Goal: Information Seeking & Learning: Learn about a topic

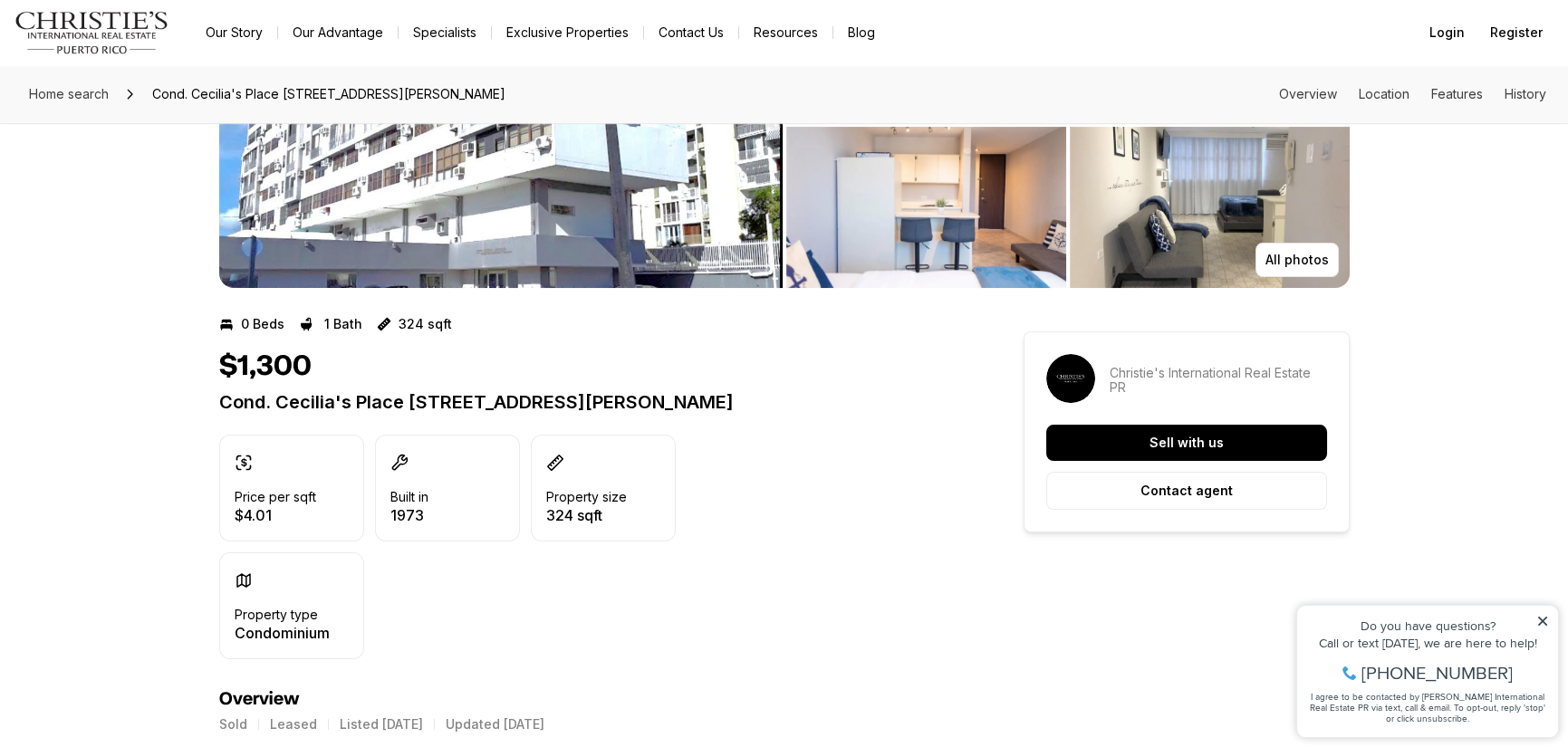
scroll to position [181, 0]
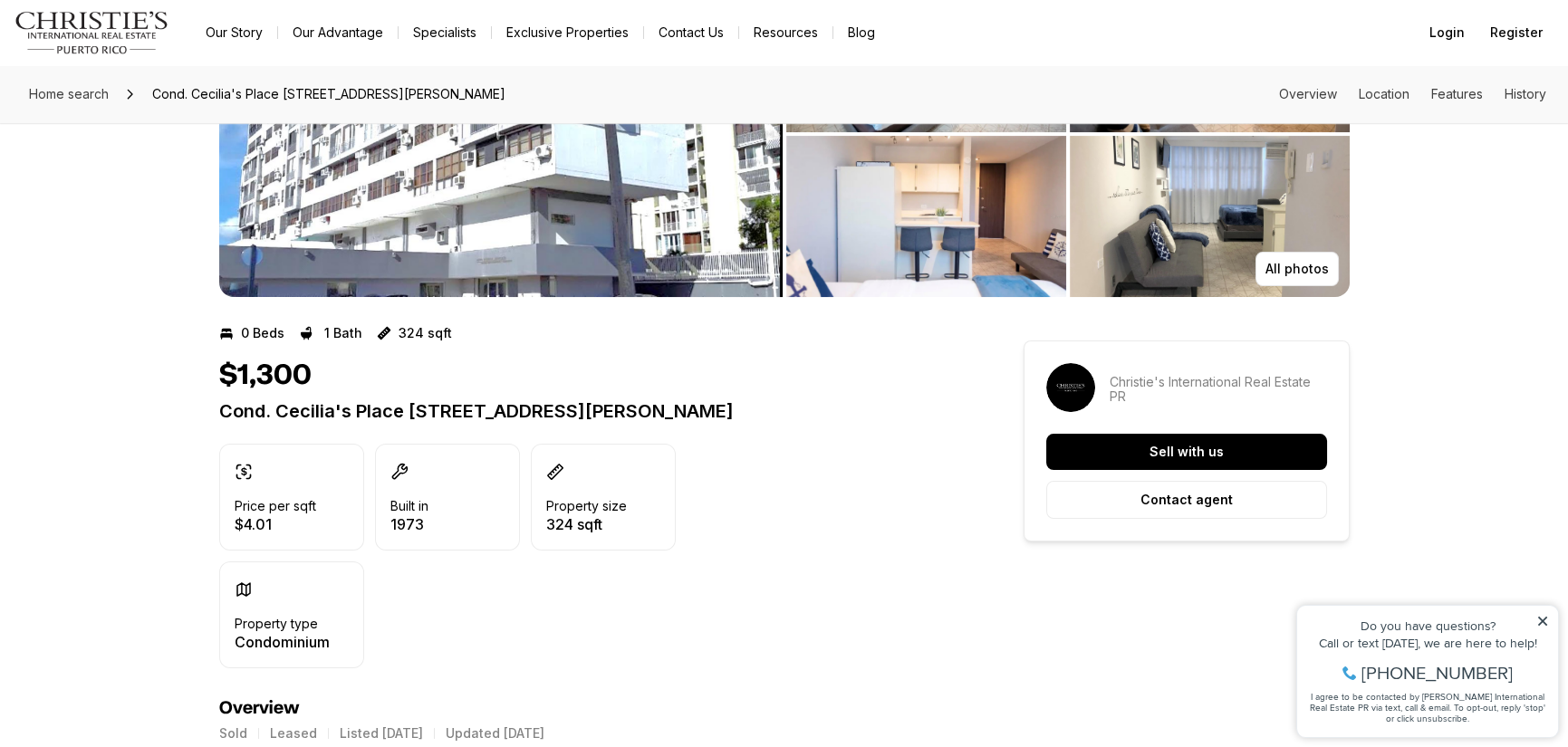
click at [1539, 619] on icon at bounding box center [1542, 621] width 9 height 9
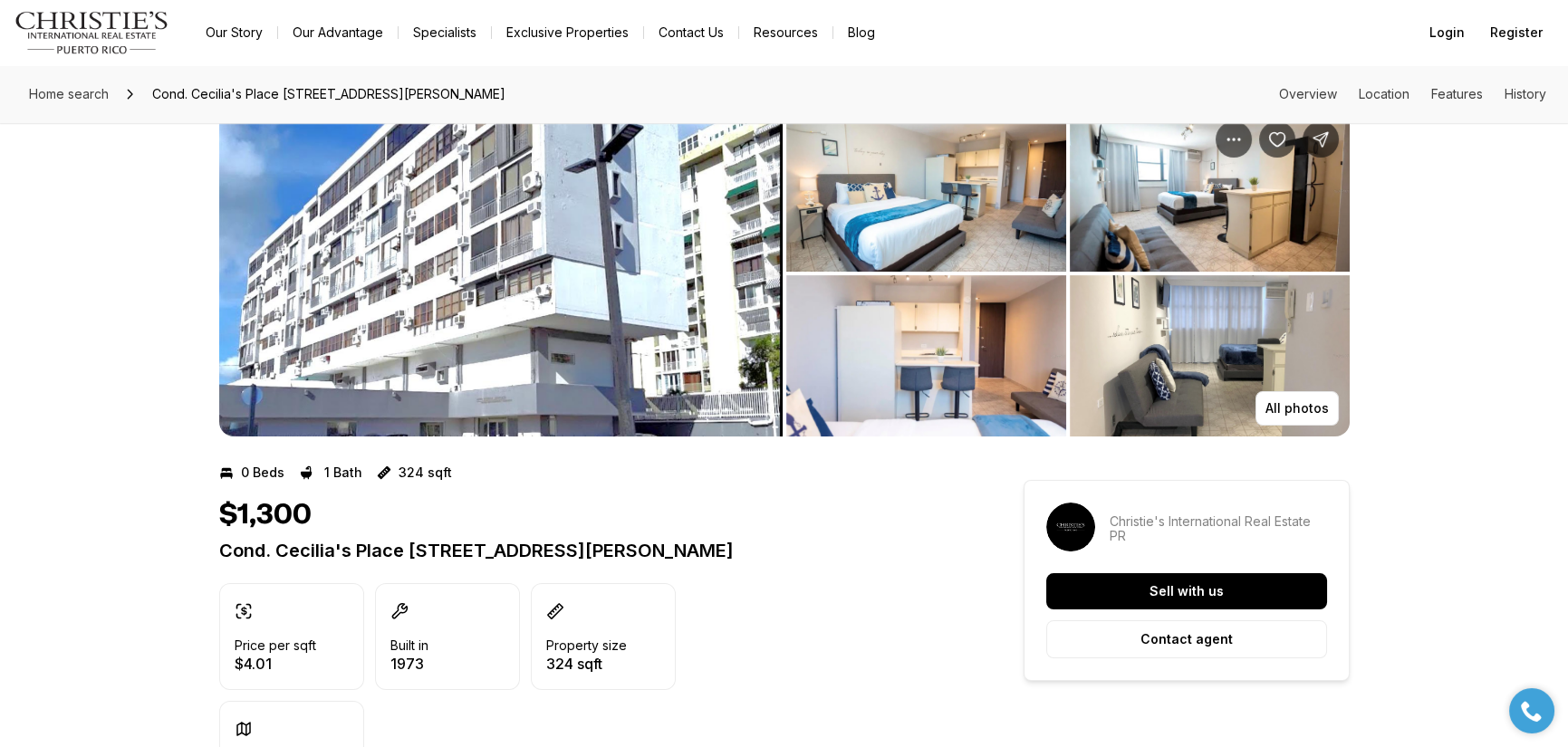
scroll to position [0, 0]
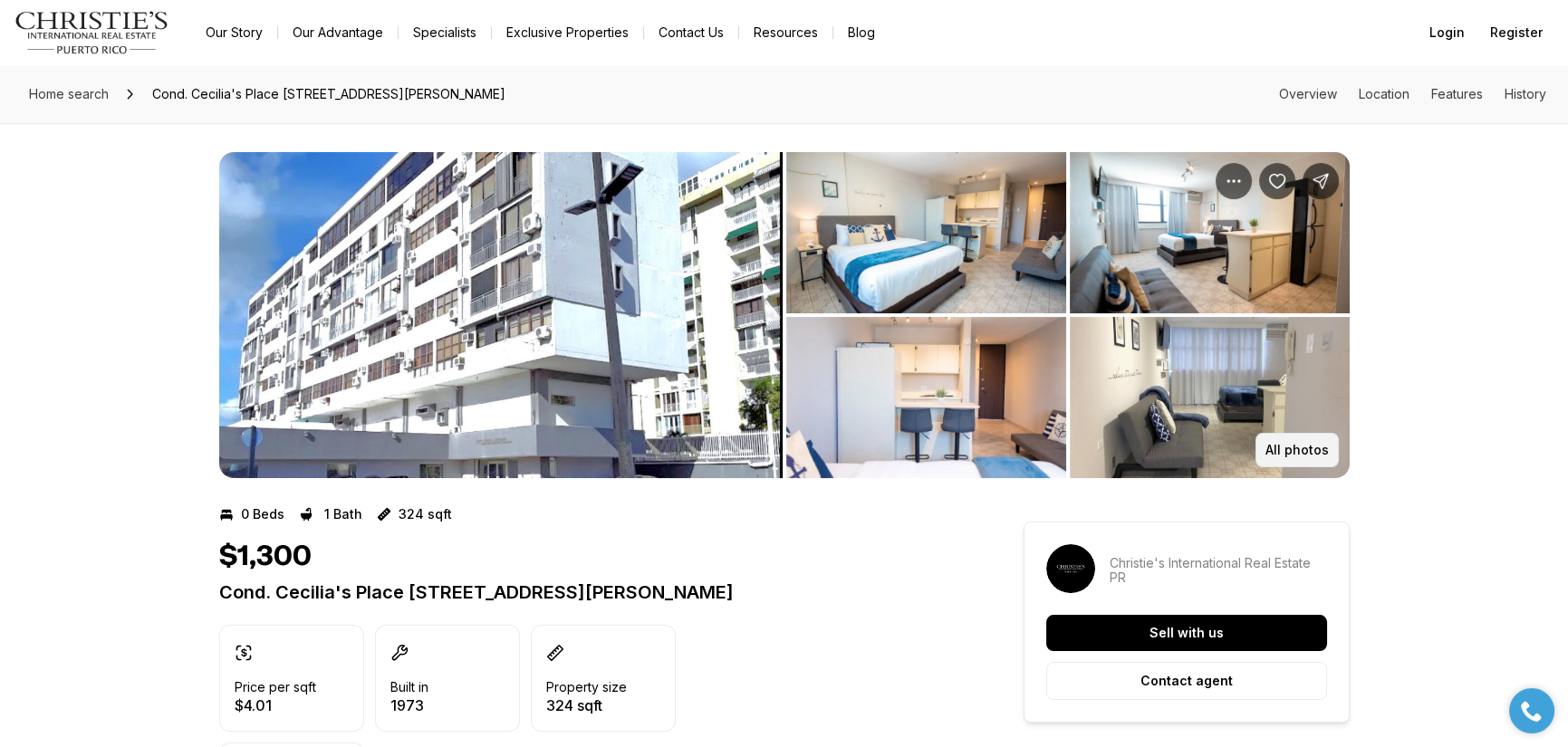
click at [1286, 445] on p "All photos" at bounding box center [1297, 450] width 64 height 15
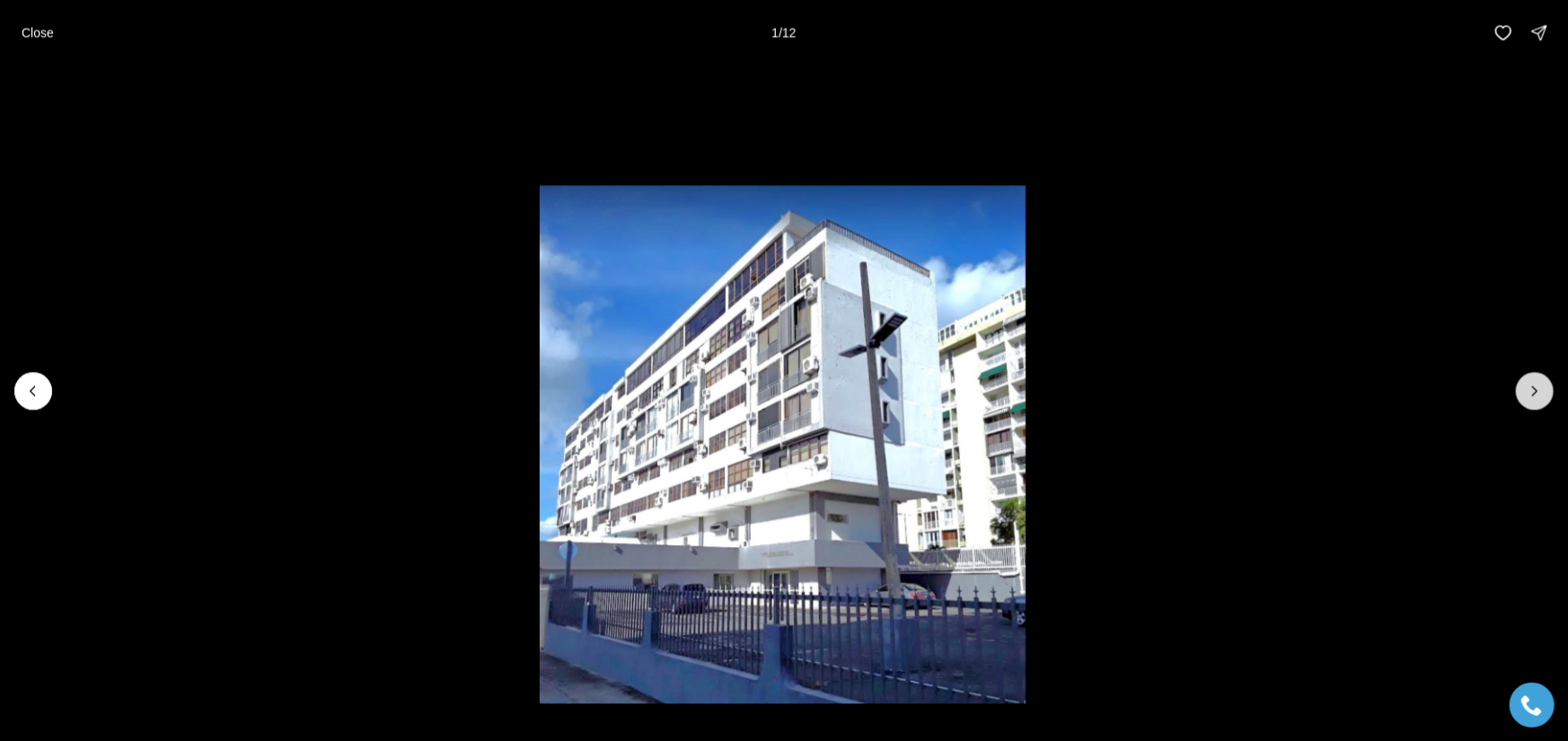
click at [1535, 391] on icon "Next slide" at bounding box center [1535, 391] width 18 height 18
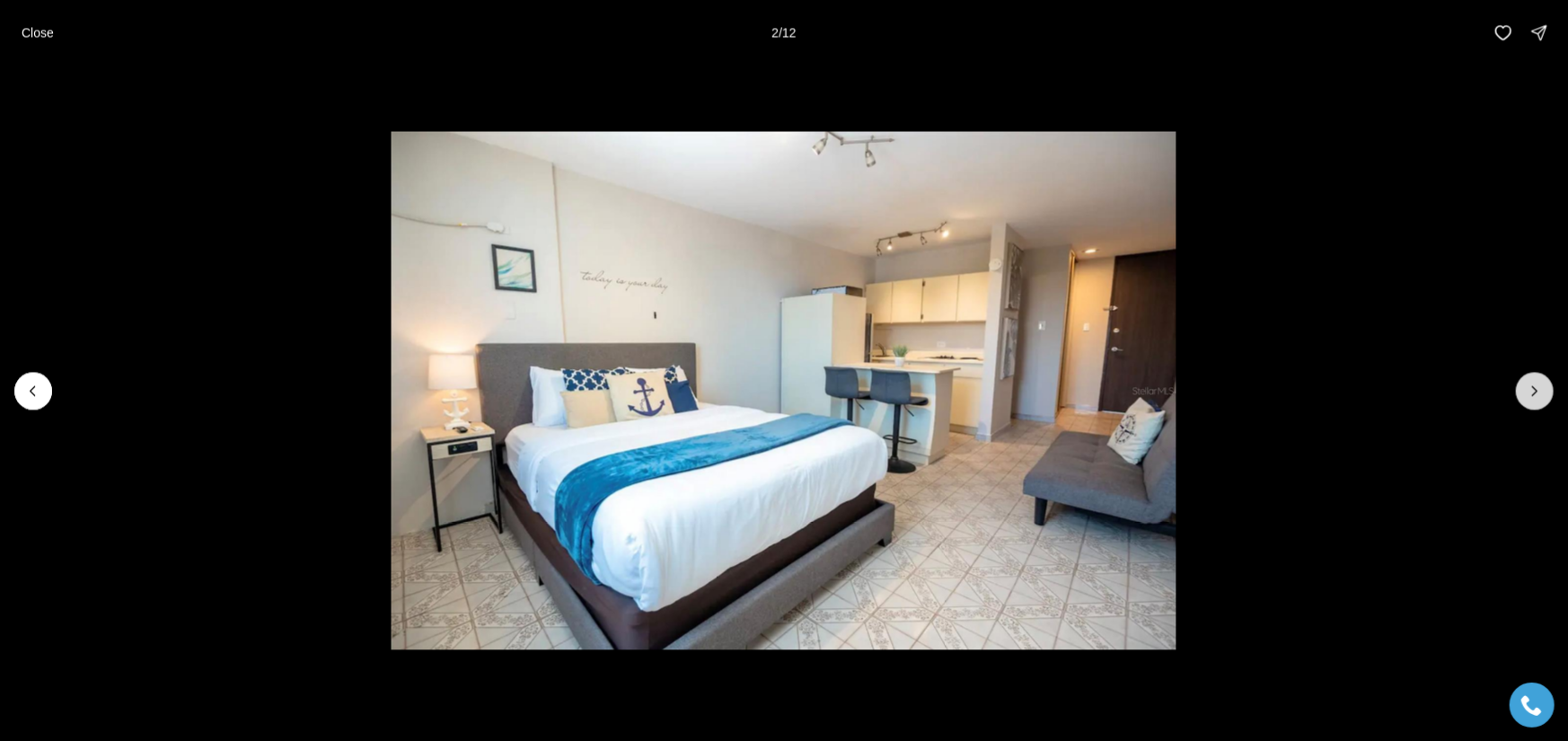
click at [1535, 391] on icon "Next slide" at bounding box center [1535, 391] width 18 height 18
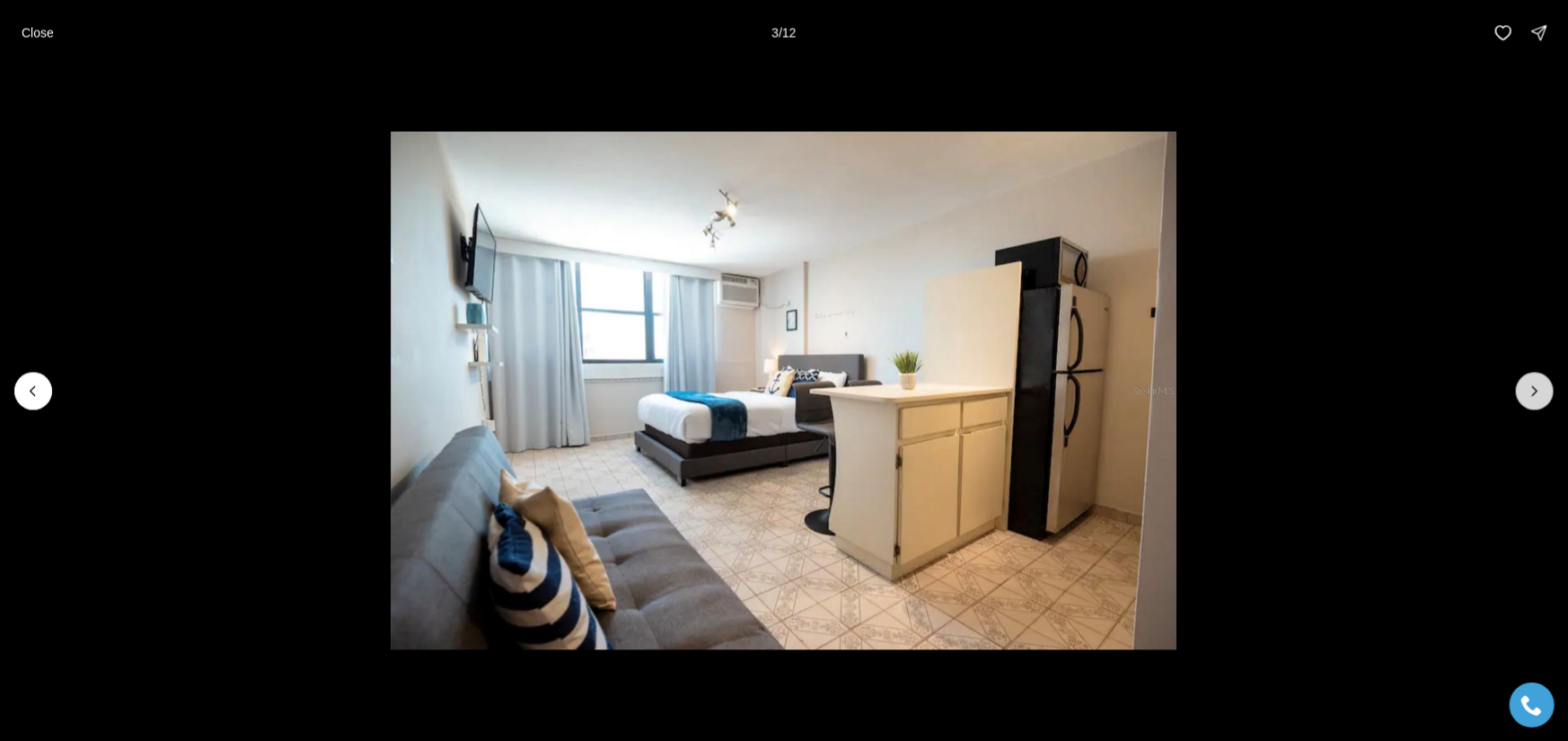
click at [1535, 391] on icon "Next slide" at bounding box center [1535, 391] width 18 height 18
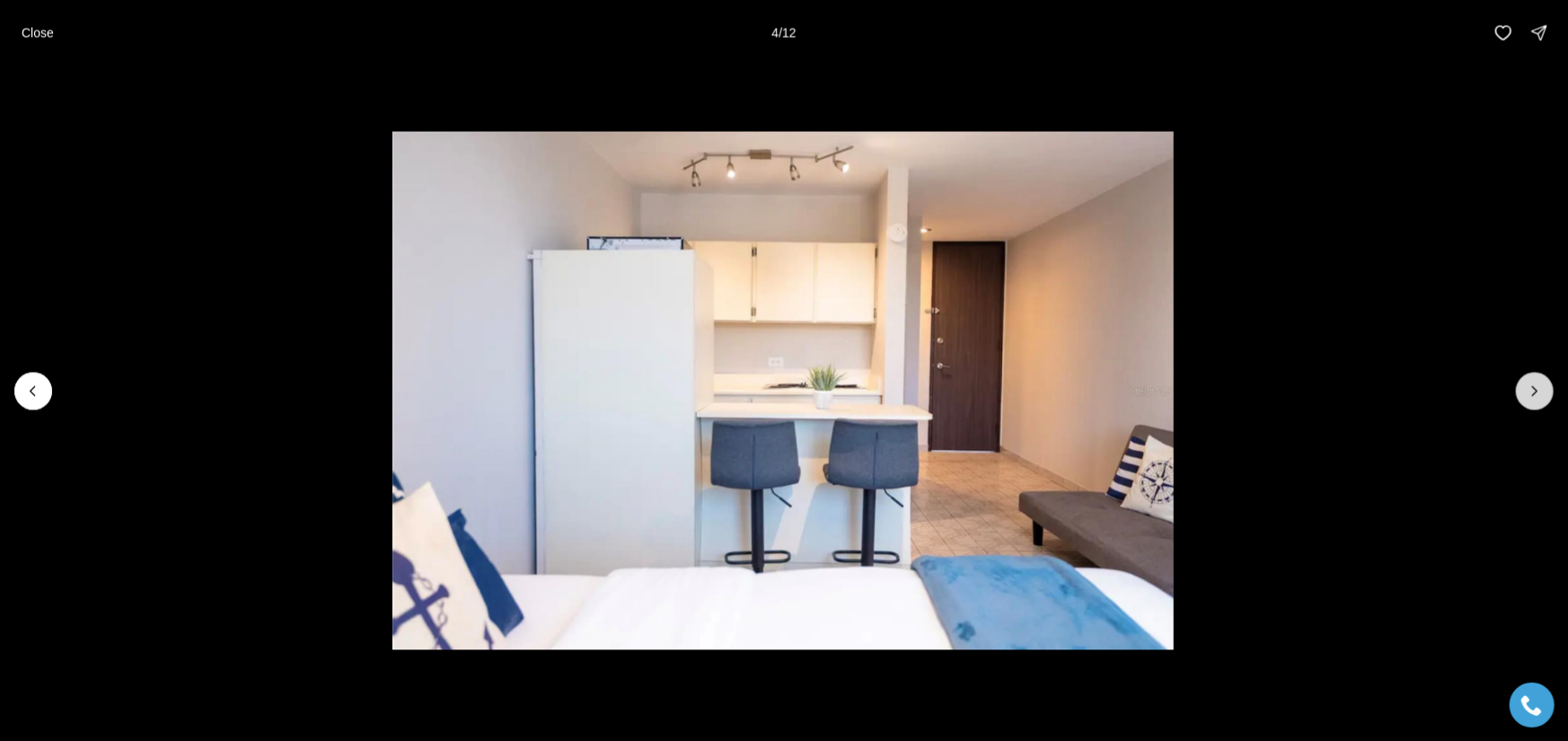
click at [1535, 391] on icon "Next slide" at bounding box center [1535, 391] width 18 height 18
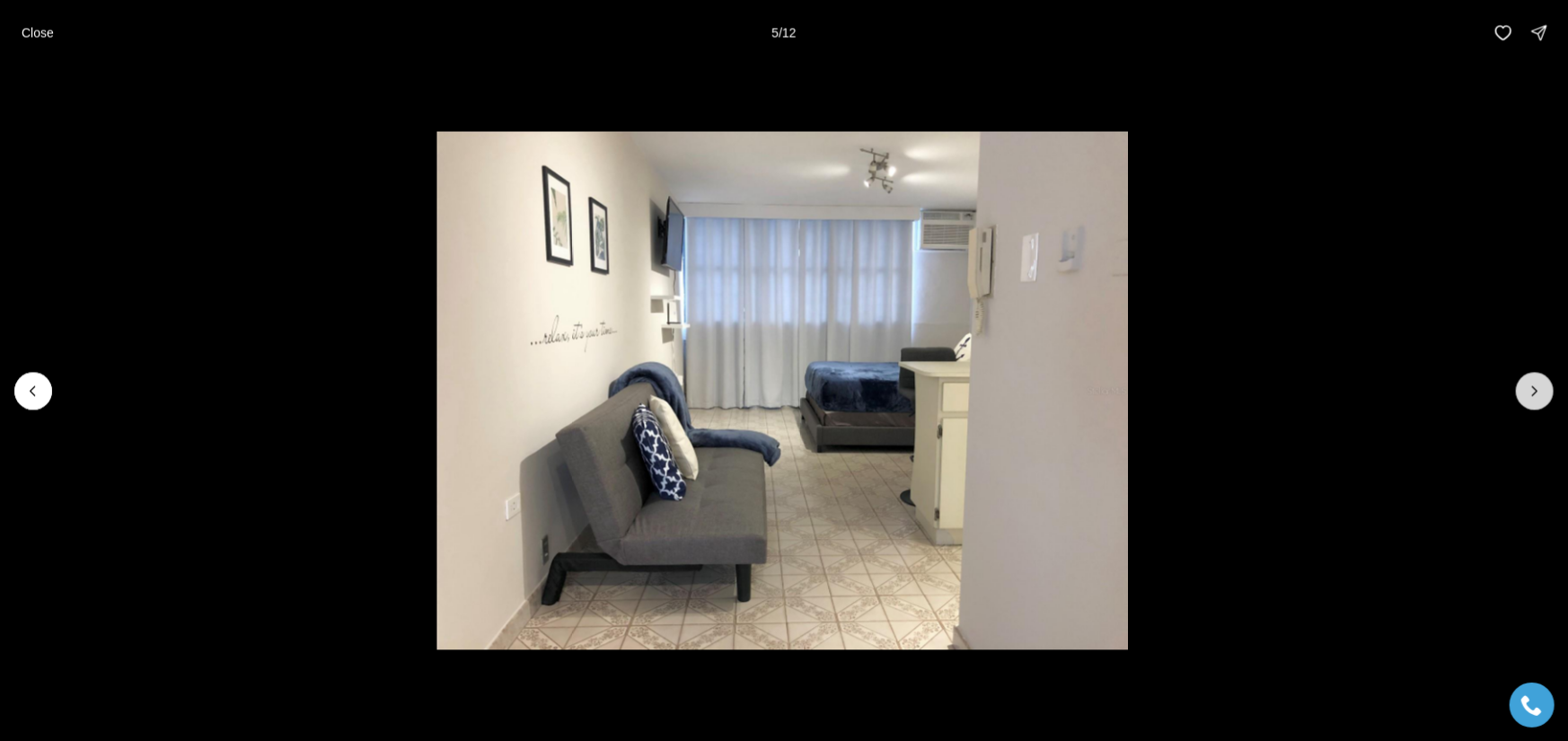
click at [1535, 391] on icon "Next slide" at bounding box center [1535, 391] width 18 height 18
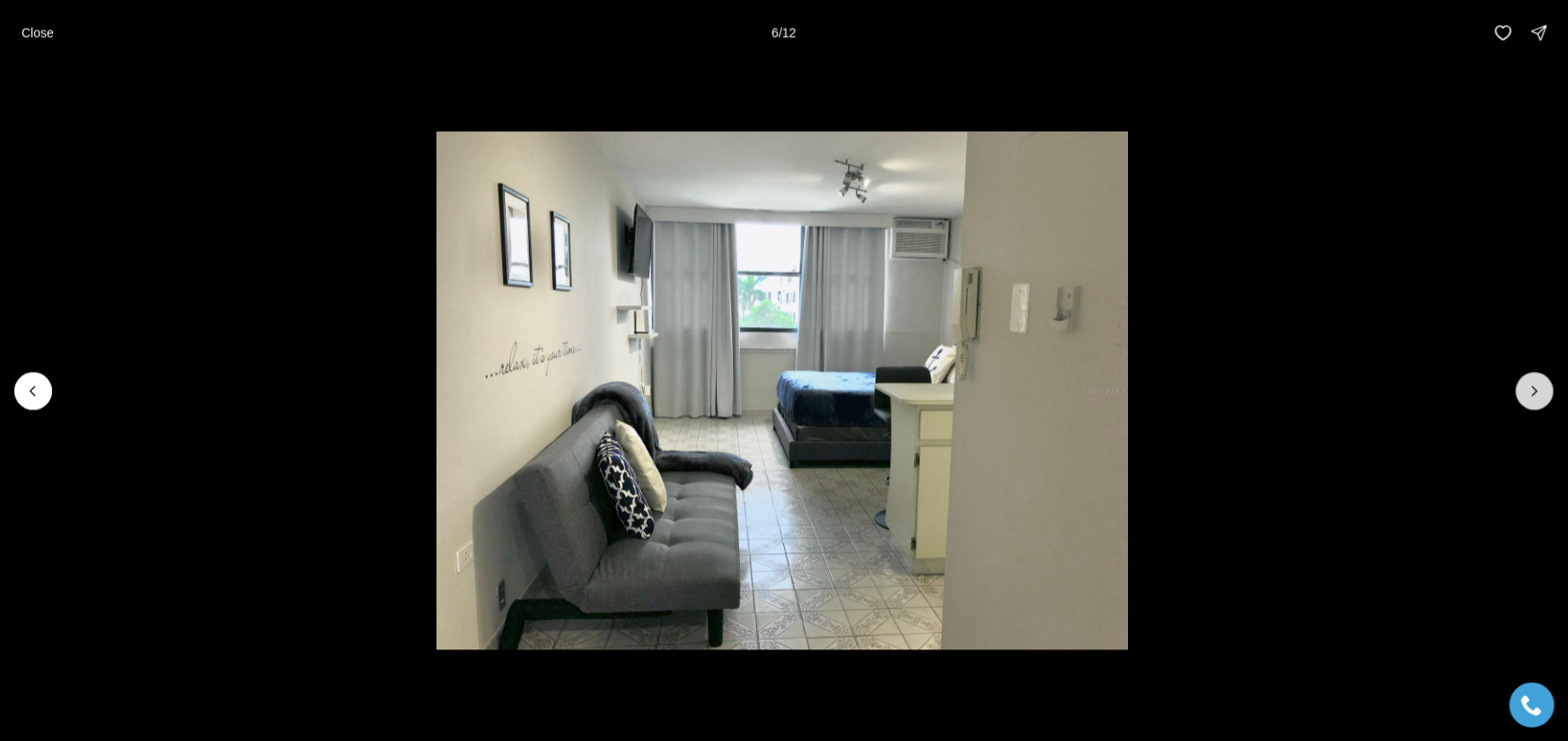
click at [1535, 391] on icon "Next slide" at bounding box center [1535, 391] width 18 height 18
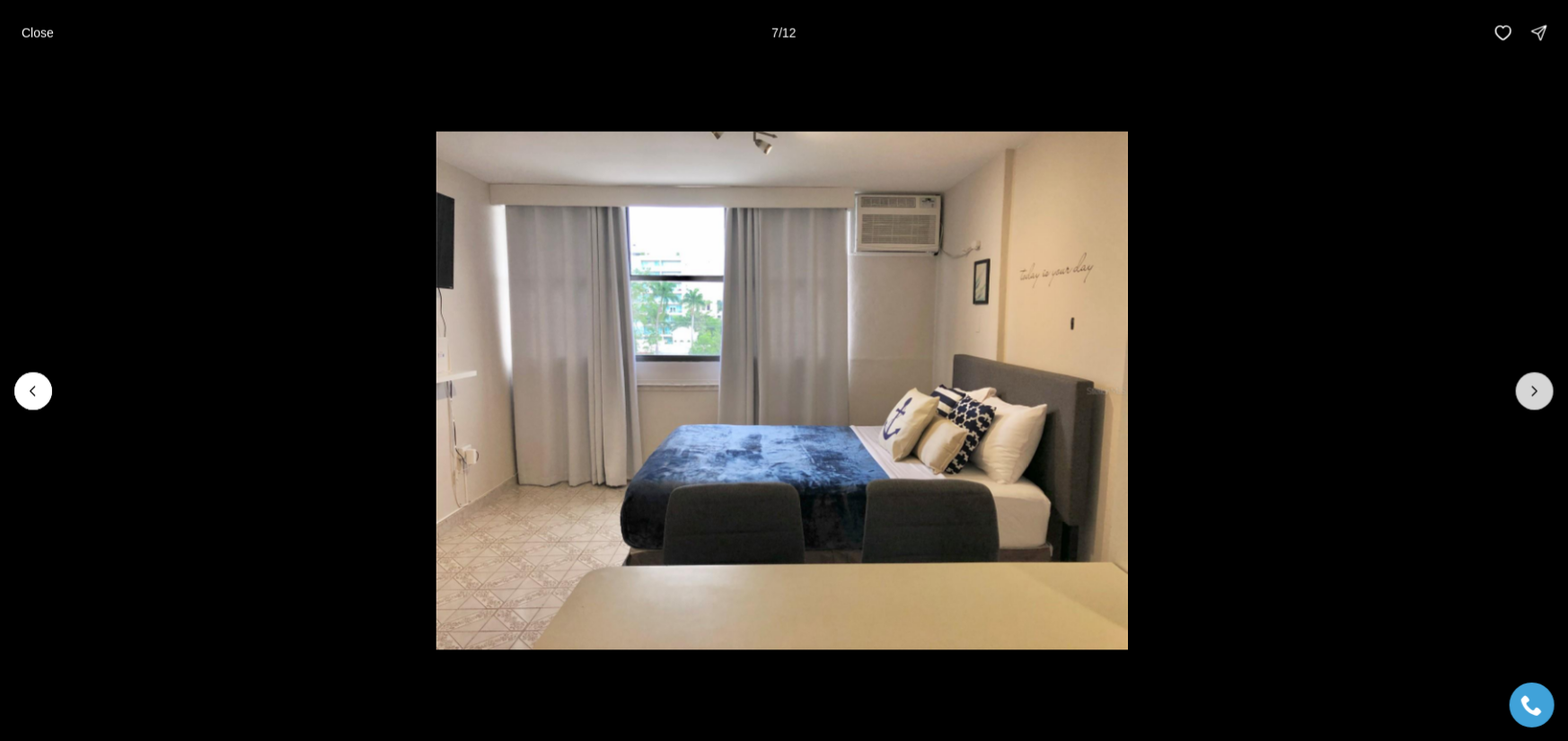
click at [1535, 391] on icon "Next slide" at bounding box center [1535, 391] width 18 height 18
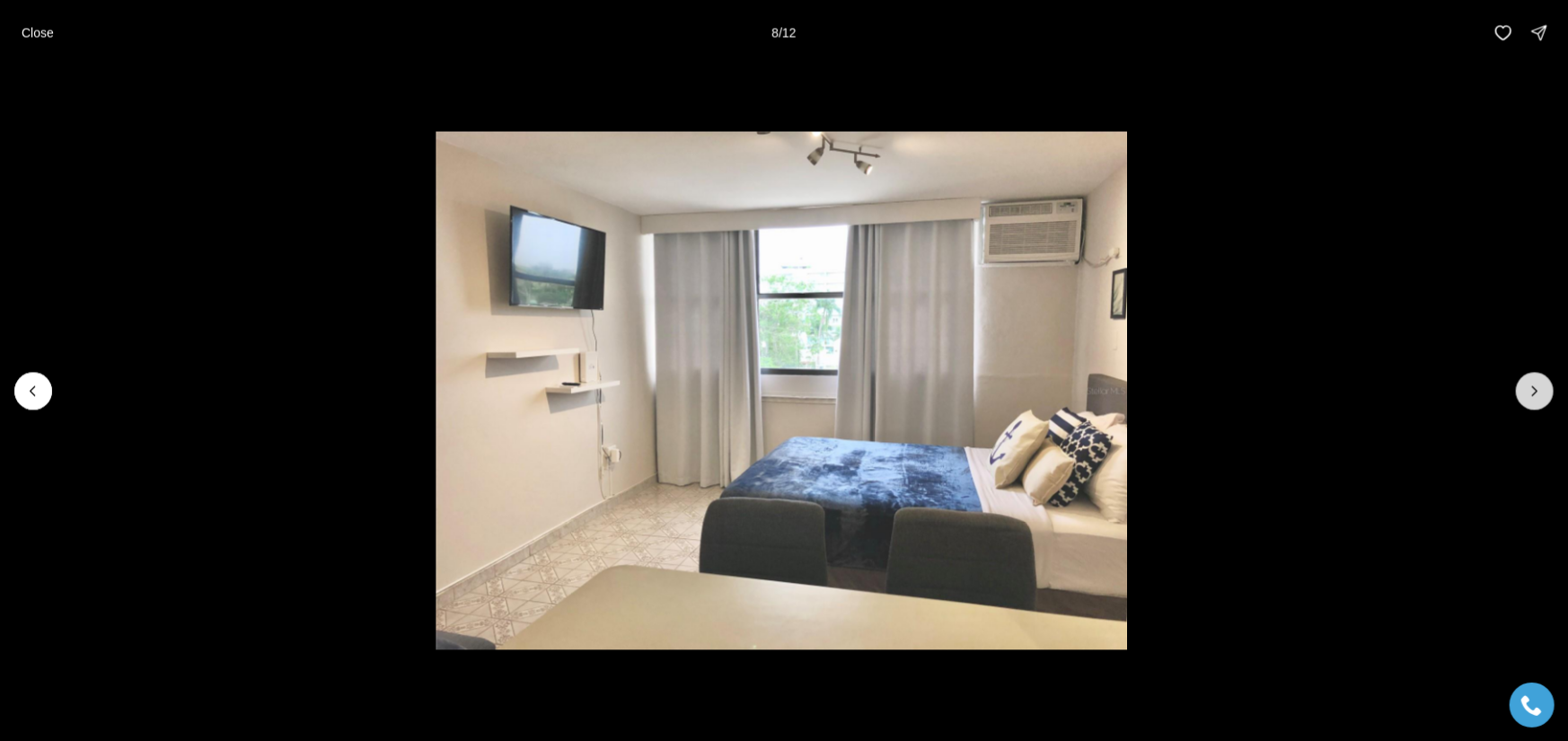
click at [1535, 391] on icon "Next slide" at bounding box center [1535, 391] width 18 height 18
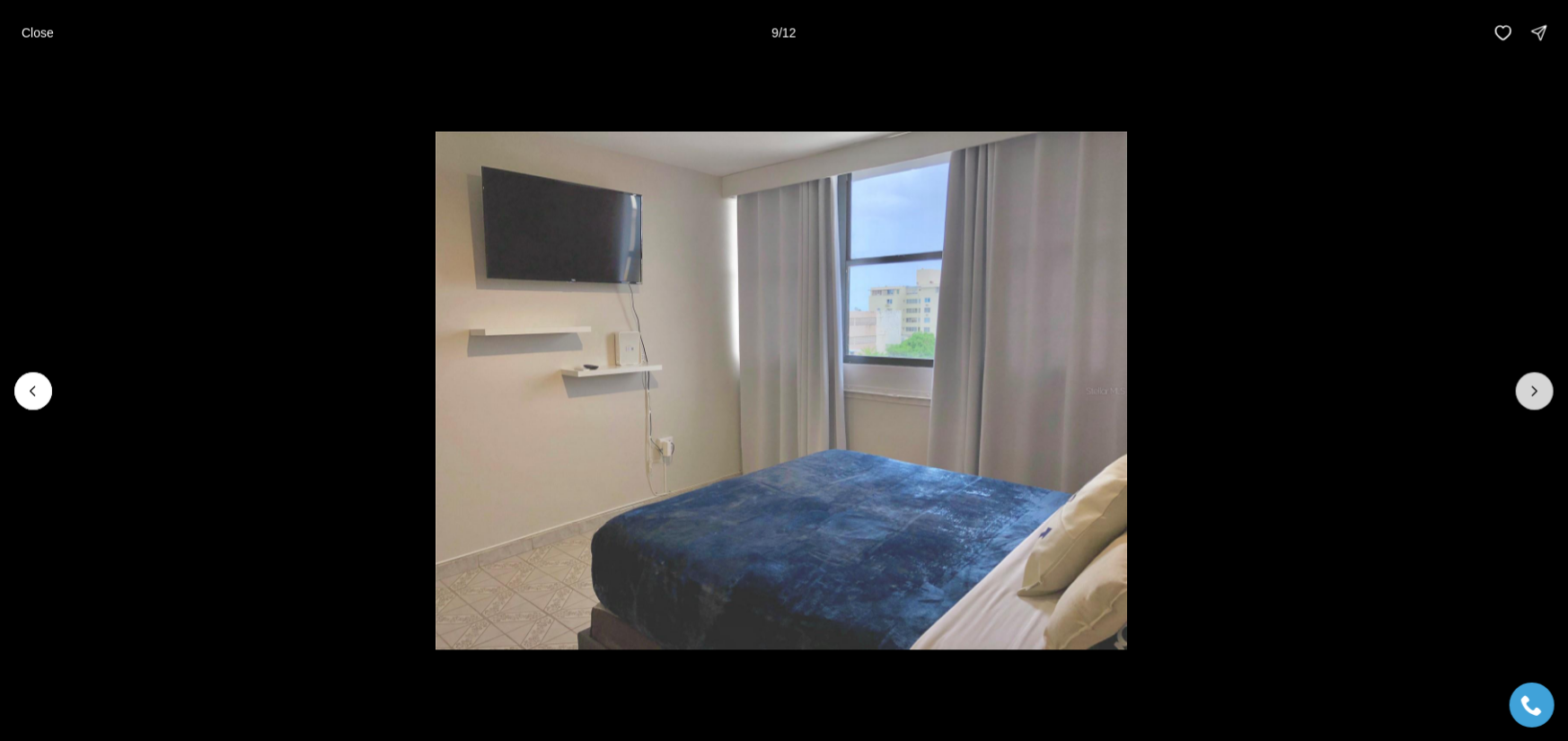
click at [1535, 391] on icon "Next slide" at bounding box center [1535, 391] width 18 height 18
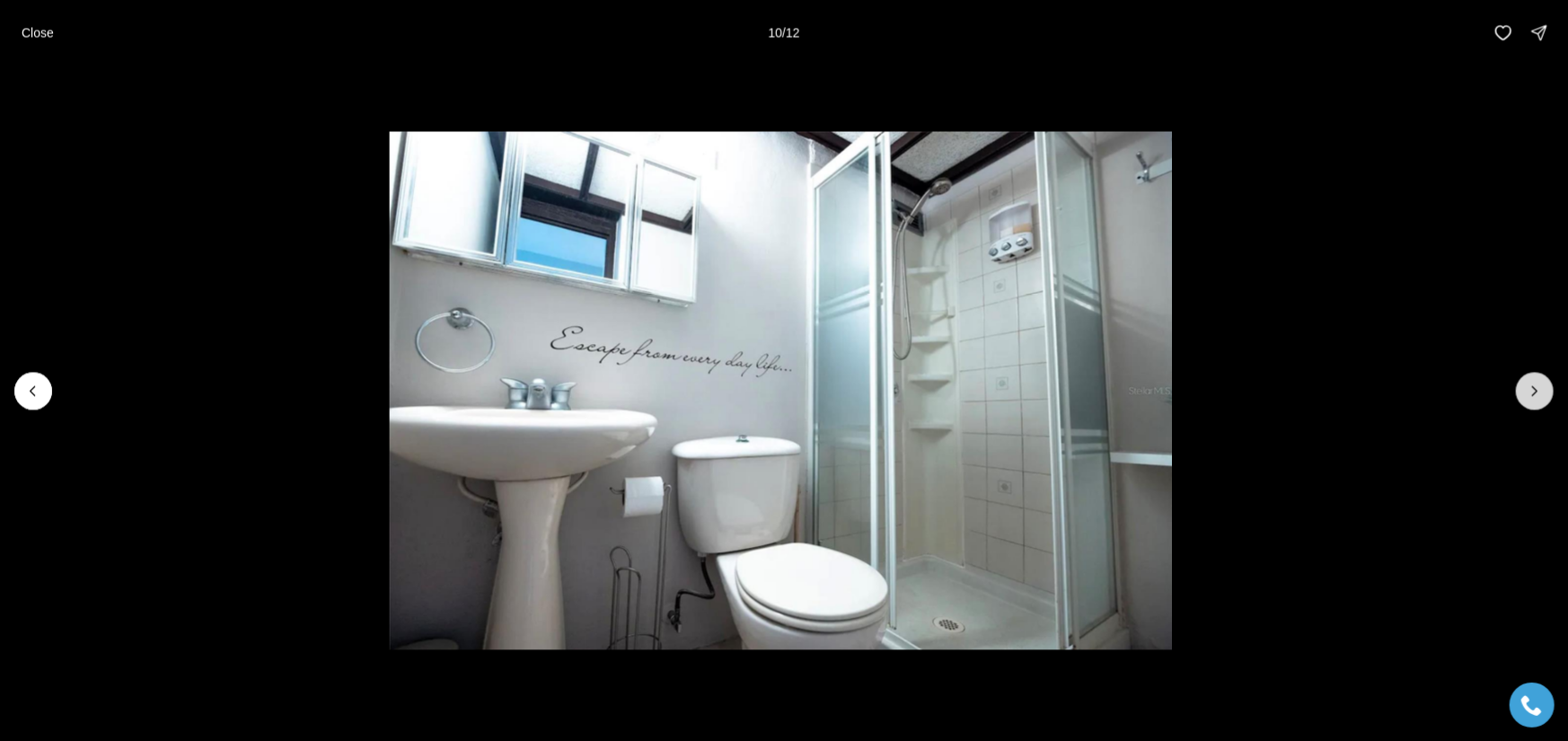
click at [1535, 391] on icon "Next slide" at bounding box center [1535, 391] width 18 height 18
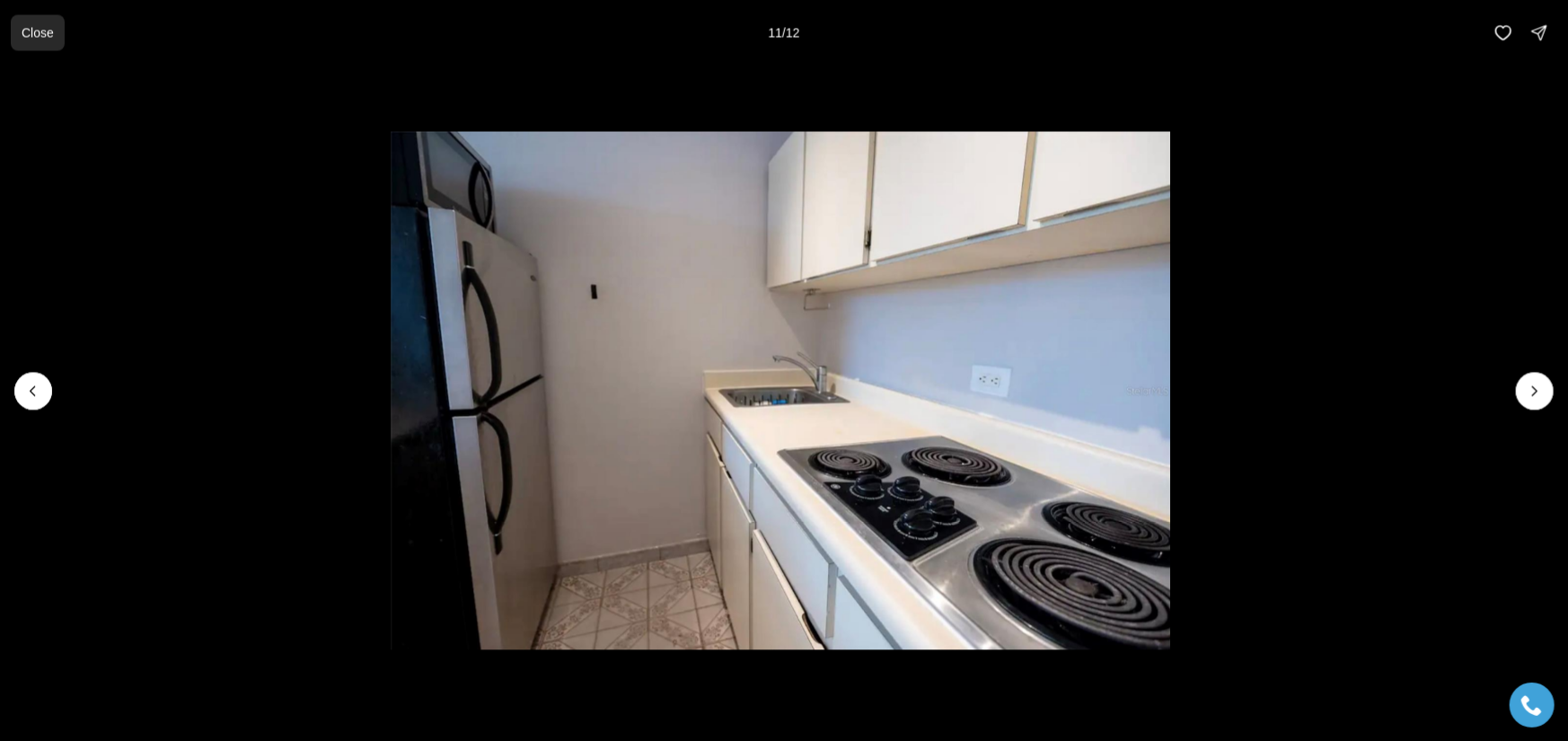
click at [33, 35] on p "Close" at bounding box center [37, 32] width 33 height 15
